Goal: Information Seeking & Learning: Learn about a topic

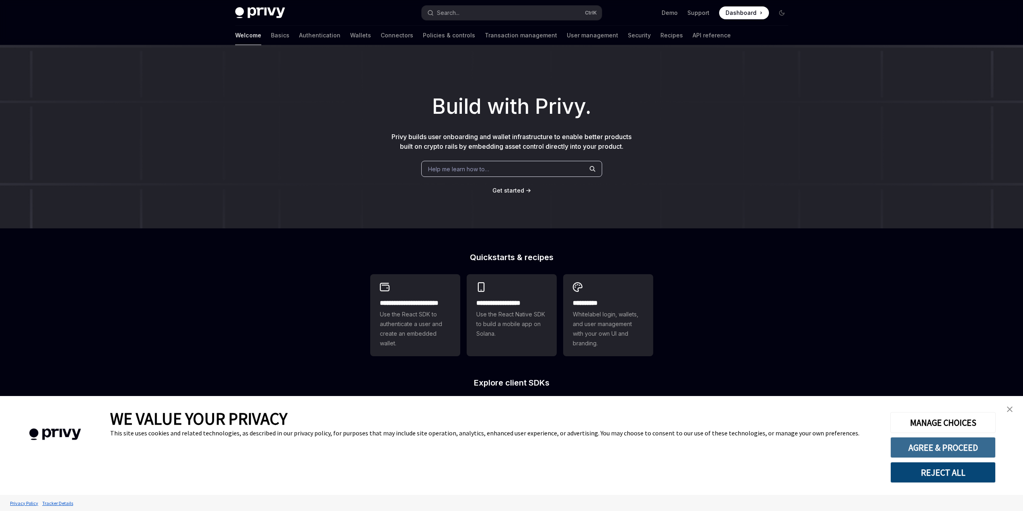
click at [929, 445] on button "AGREE & PROCEED" at bounding box center [943, 447] width 105 height 21
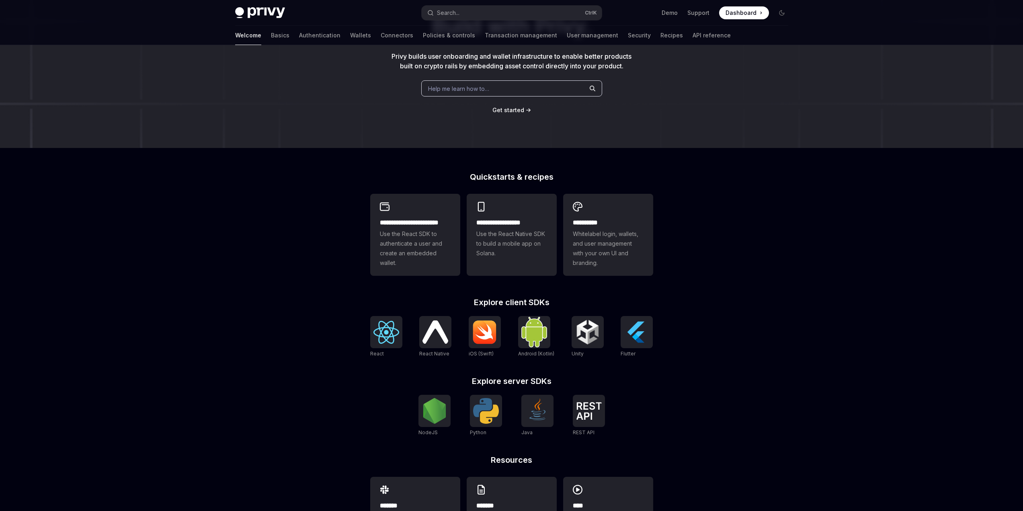
scroll to position [128, 0]
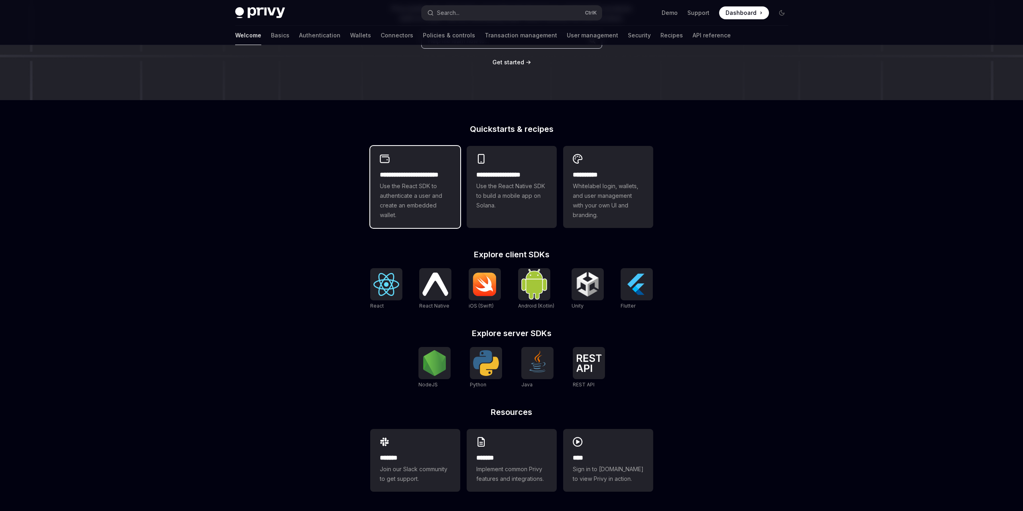
click at [433, 213] on span "Use the React SDK to authenticate a user and create an embedded wallet." at bounding box center [415, 200] width 71 height 39
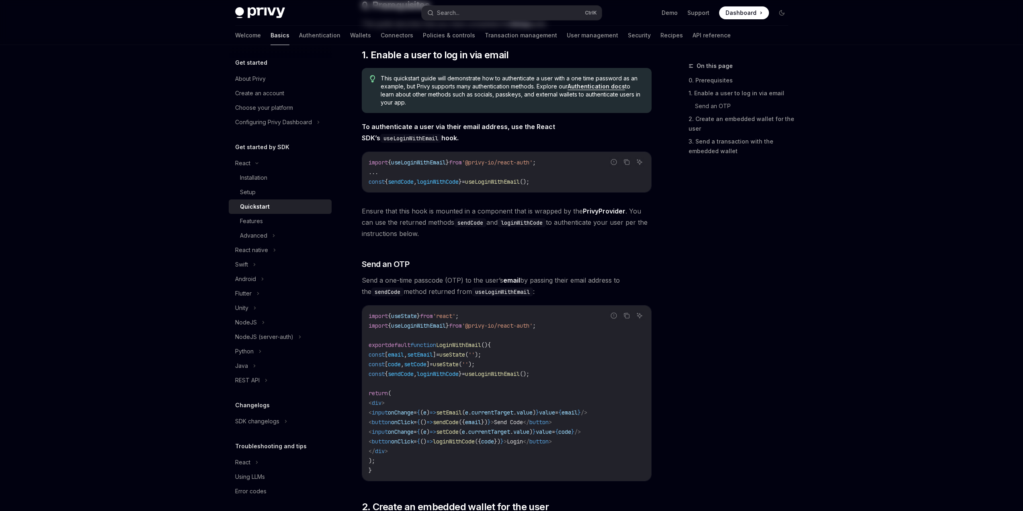
type textarea "*"
